Goal: Task Accomplishment & Management: Use online tool/utility

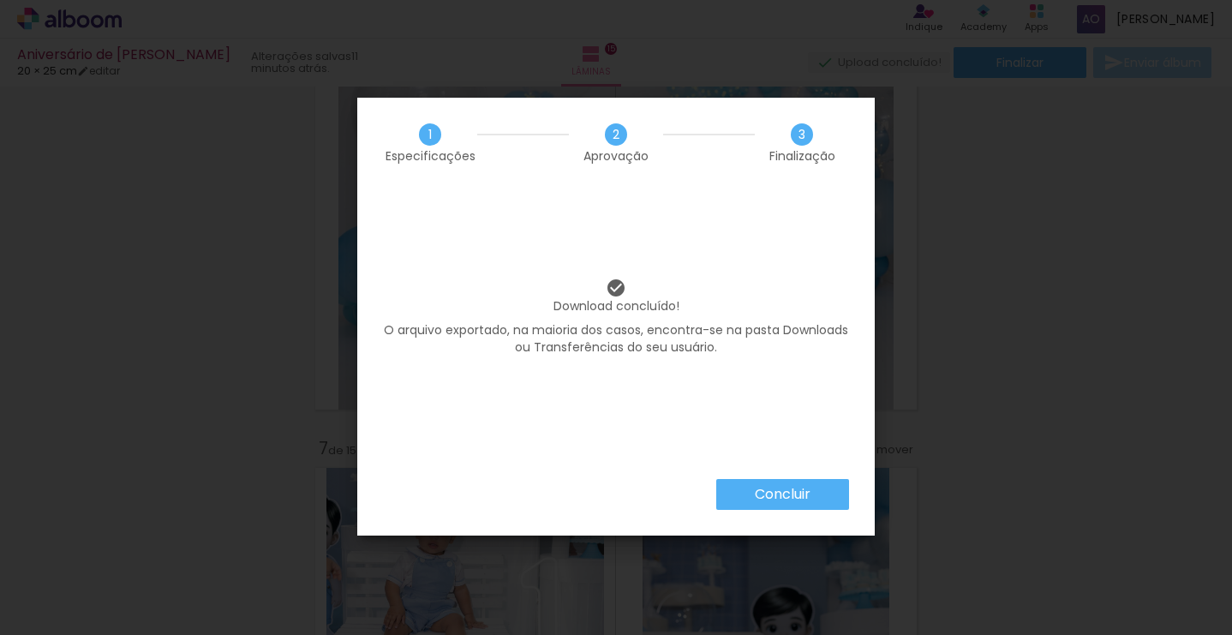
scroll to position [2, 2]
click at [0, 0] on slot "Concluir" at bounding box center [0, 0] width 0 height 0
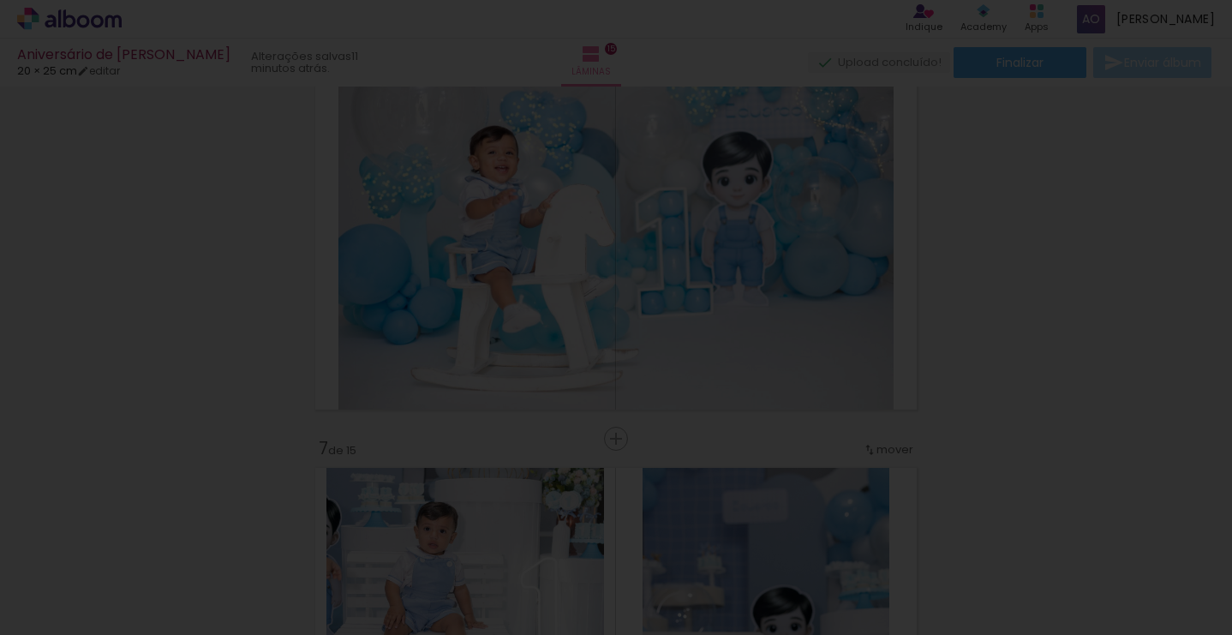
scroll to position [0, 0]
